Goal: Task Accomplishment & Management: Use online tool/utility

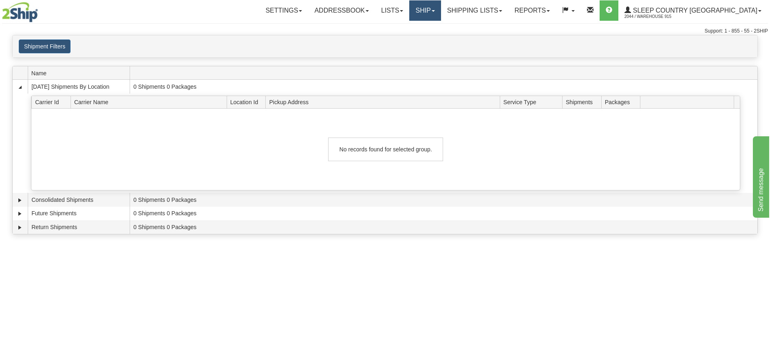
click at [440, 5] on link "Ship" at bounding box center [424, 10] width 31 height 20
click at [440, 32] on link "Ship Screen" at bounding box center [404, 28] width 74 height 11
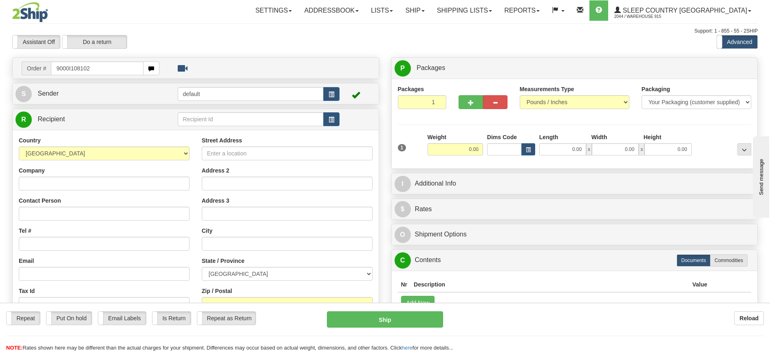
type input "9000I108102"
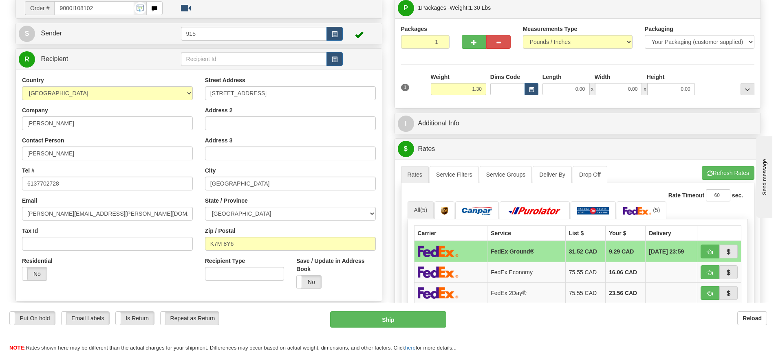
scroll to position [122, 0]
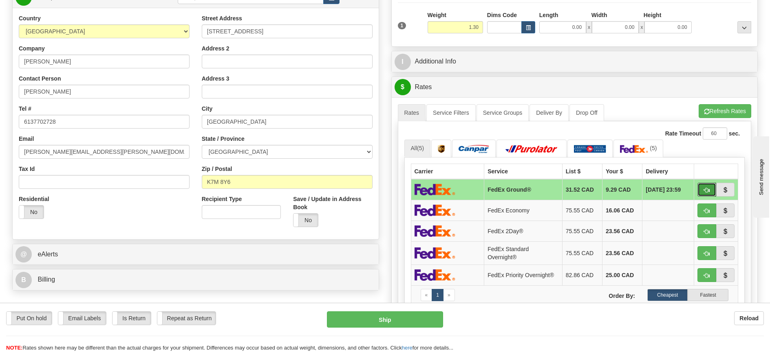
drag, startPoint x: 702, startPoint y: 189, endPoint x: 694, endPoint y: 198, distance: 12.2
click at [702, 189] on button "button" at bounding box center [706, 190] width 19 height 14
type input "92"
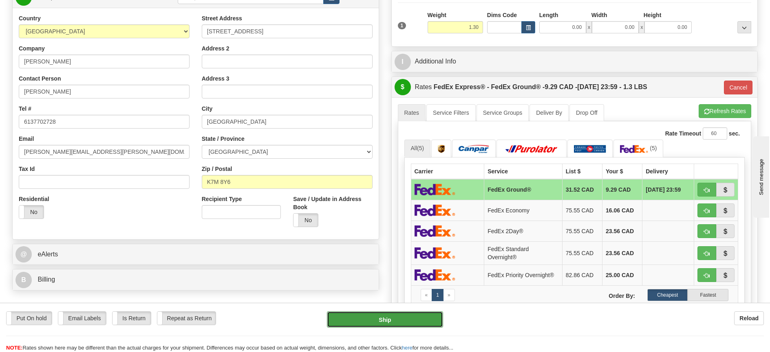
click at [350, 318] on button "Ship" at bounding box center [385, 320] width 116 height 16
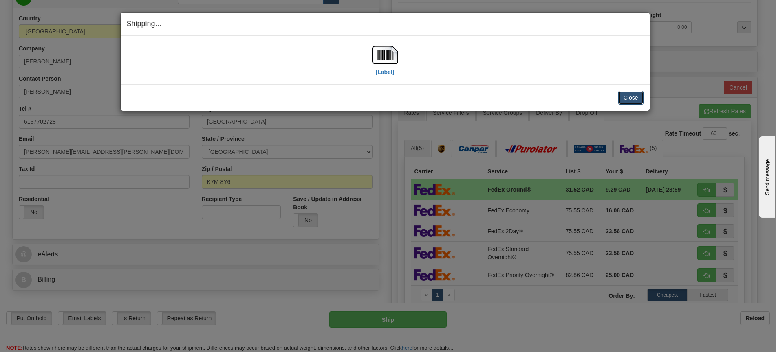
click at [633, 92] on button "Close" at bounding box center [630, 98] width 25 height 14
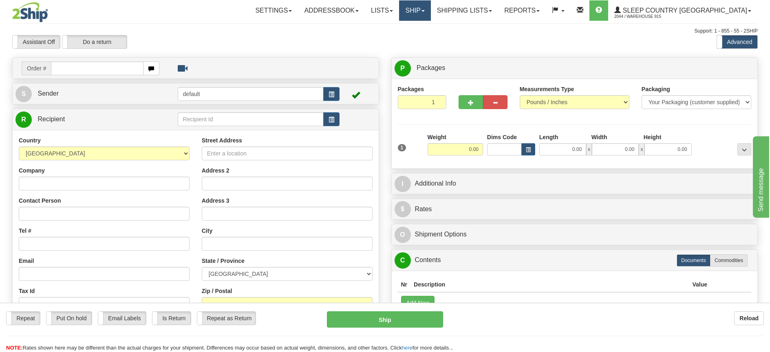
click at [430, 14] on link "Ship" at bounding box center [414, 10] width 31 height 20
click at [430, 26] on link "Ship Screen" at bounding box center [393, 28] width 74 height 11
click at [493, 5] on link "Shipping lists" at bounding box center [464, 10] width 67 height 20
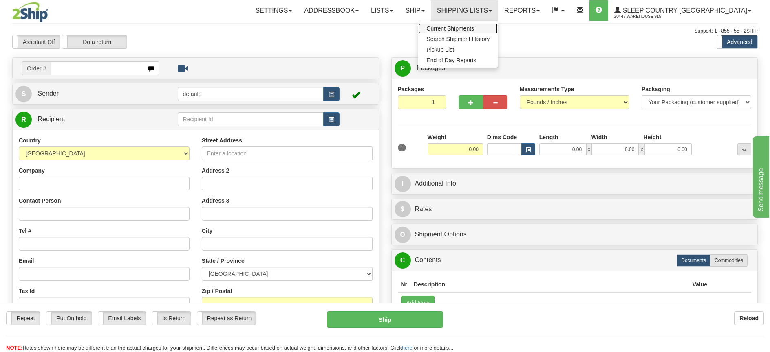
click at [488, 24] on link "Current Shipments" at bounding box center [457, 28] width 79 height 11
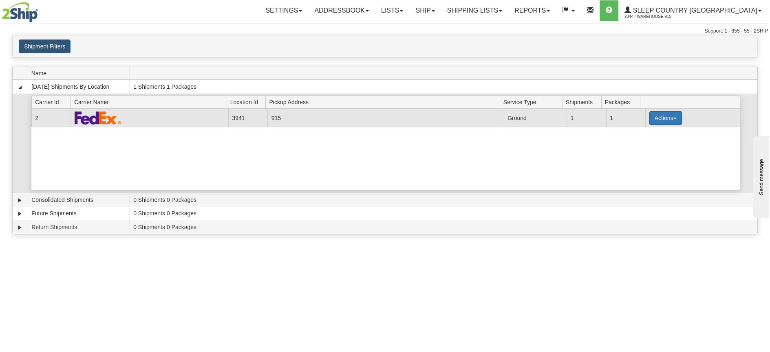
click at [667, 119] on button "Actions" at bounding box center [665, 118] width 33 height 14
click at [639, 173] on span "Print" at bounding box center [632, 176] width 17 height 6
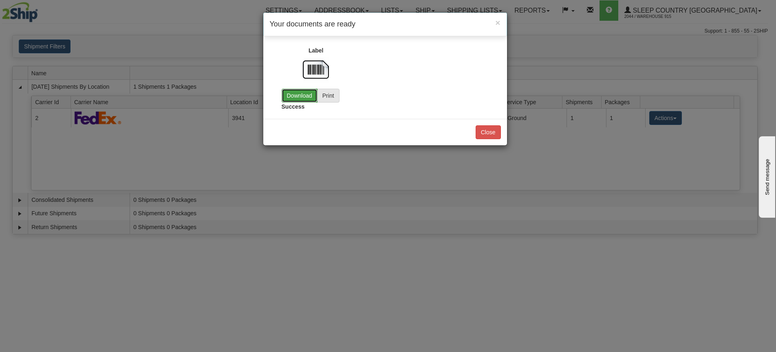
click at [286, 97] on link "Download" at bounding box center [300, 96] width 36 height 14
click at [484, 129] on button "Close" at bounding box center [487, 132] width 25 height 14
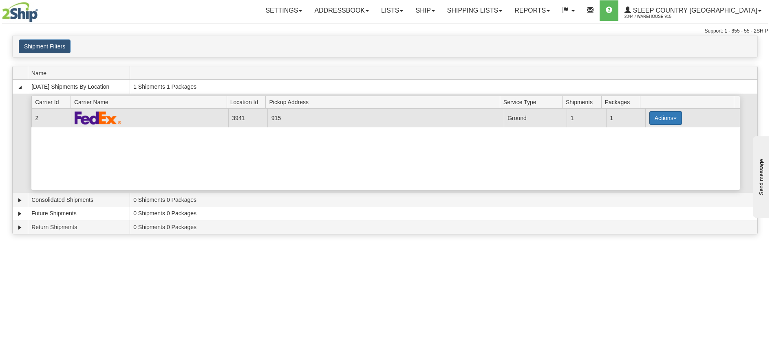
click at [662, 119] on button "Actions" at bounding box center [665, 118] width 33 height 14
click at [643, 145] on span "Close" at bounding box center [633, 144] width 19 height 6
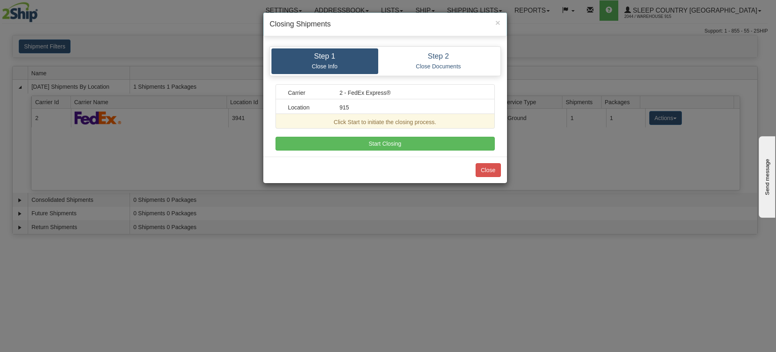
click at [344, 127] on li "Click Start to initiate the closing process." at bounding box center [384, 121] width 219 height 15
click at [347, 144] on button "Start Closing" at bounding box center [384, 144] width 219 height 14
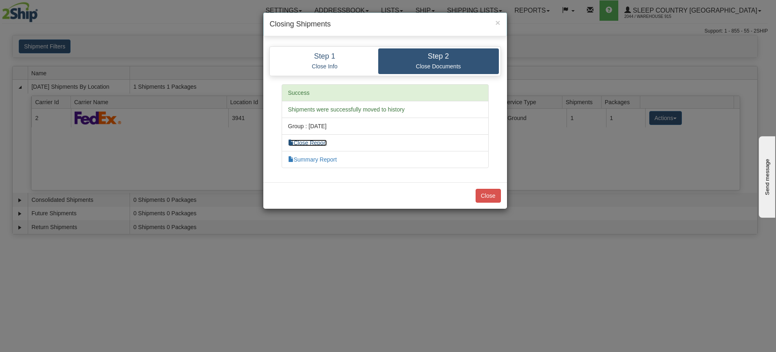
click at [319, 142] on link "Close Report" at bounding box center [307, 143] width 39 height 7
click at [493, 198] on button "Close" at bounding box center [487, 196] width 25 height 14
